Goal: Use online tool/utility: Utilize a website feature to perform a specific function

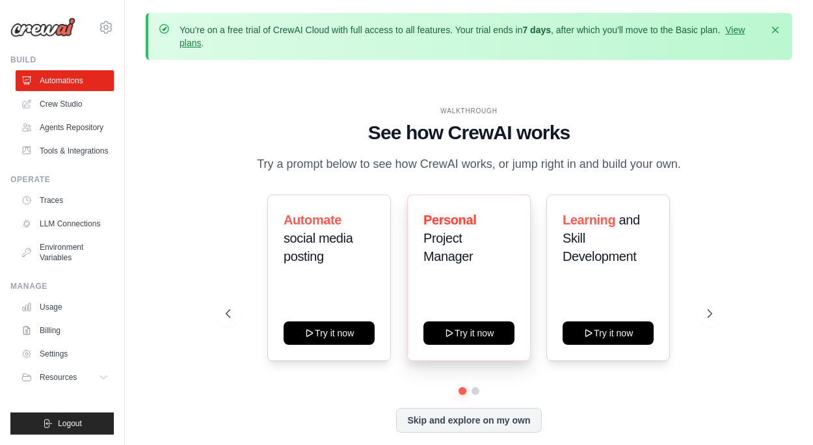
scroll to position [1, 0]
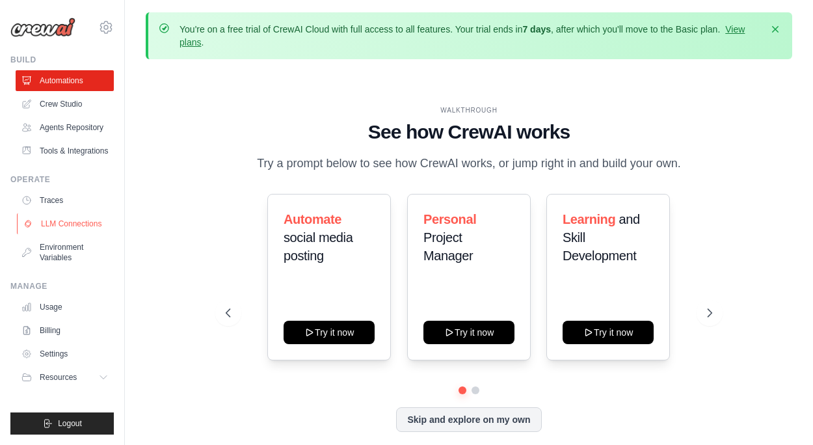
click at [65, 223] on link "LLM Connections" at bounding box center [66, 223] width 98 height 21
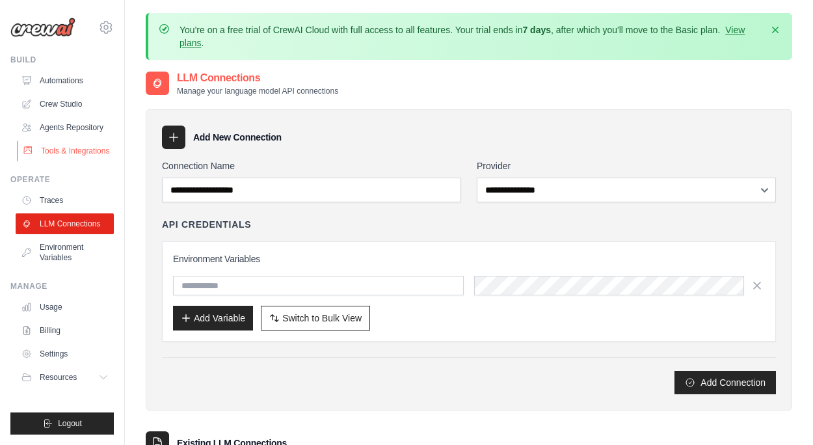
click at [71, 149] on link "Tools & Integrations" at bounding box center [66, 151] width 98 height 21
click at [73, 88] on link "Automations" at bounding box center [66, 80] width 98 height 21
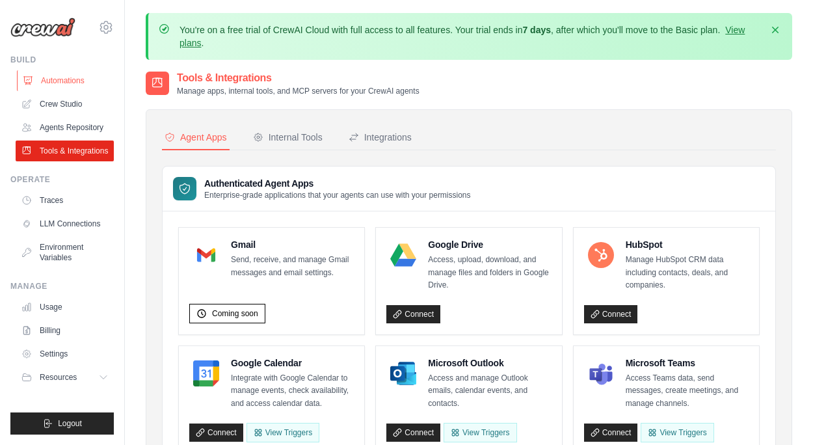
click at [70, 73] on link "Automations" at bounding box center [66, 80] width 98 height 21
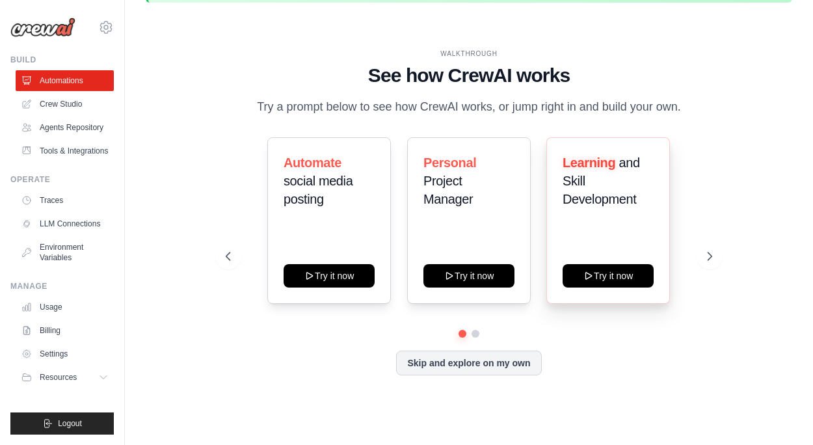
scroll to position [57, 0]
click at [700, 260] on button at bounding box center [710, 256] width 26 height 26
click at [626, 282] on button "Try it now" at bounding box center [608, 274] width 91 height 23
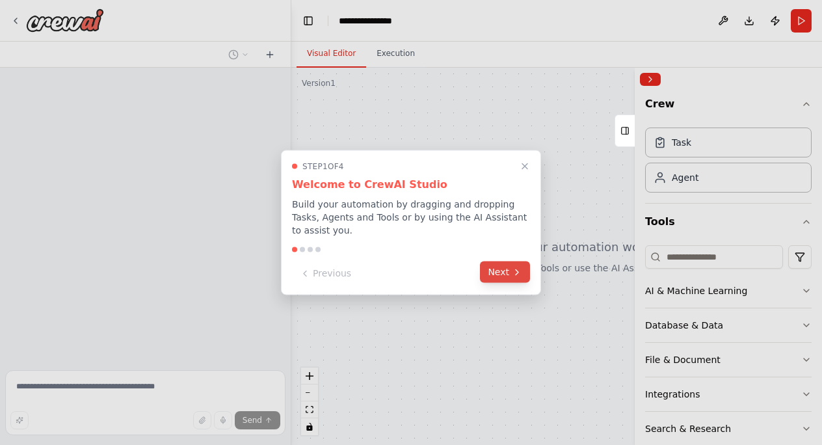
click at [500, 267] on button "Next" at bounding box center [505, 272] width 50 height 21
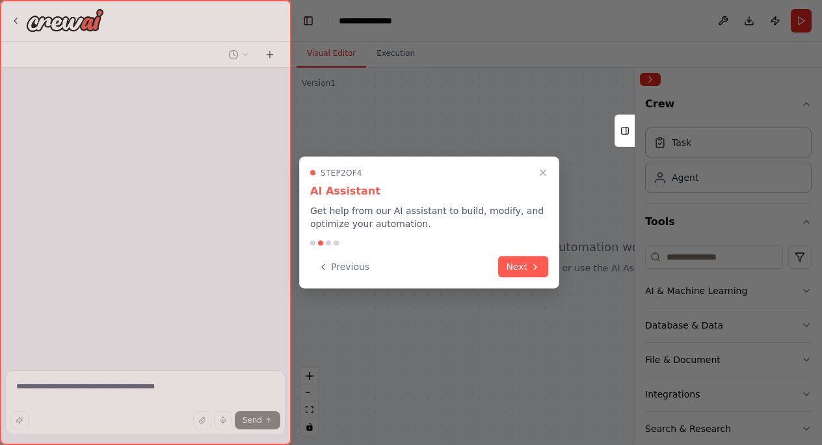
click at [500, 267] on button "Next" at bounding box center [523, 266] width 50 height 21
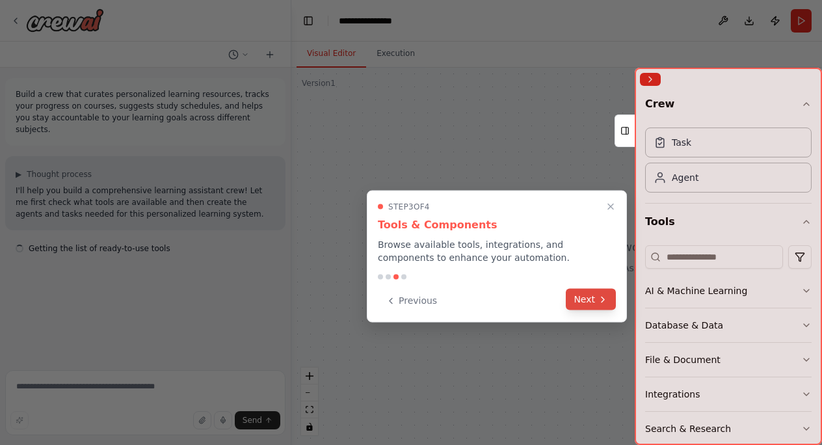
click at [580, 298] on button "Next" at bounding box center [591, 299] width 50 height 21
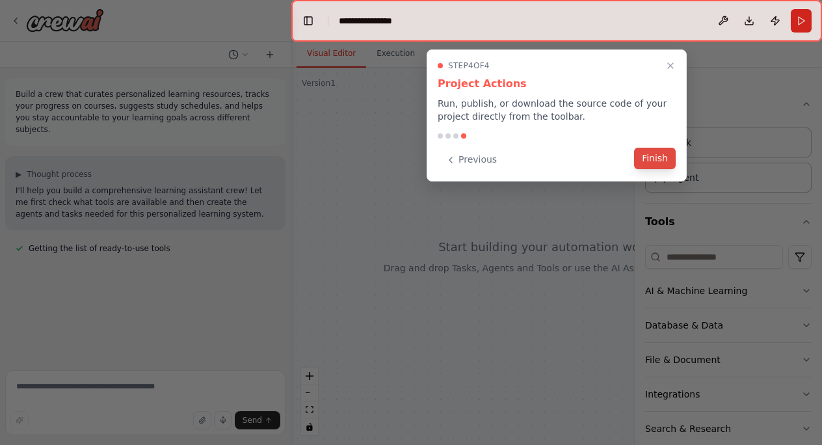
click at [662, 153] on button "Finish" at bounding box center [655, 158] width 42 height 21
